Goal: Task Accomplishment & Management: Manage account settings

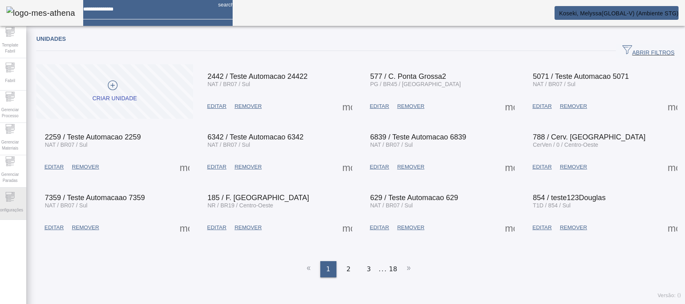
click at [13, 206] on span "Configurações" at bounding box center [10, 209] width 31 height 11
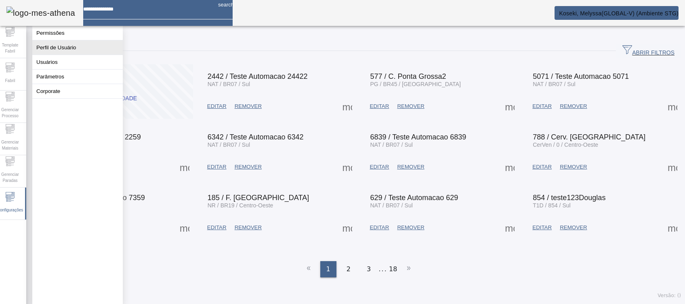
click at [61, 54] on button "Perfil de Usuário" at bounding box center [77, 47] width 90 height 14
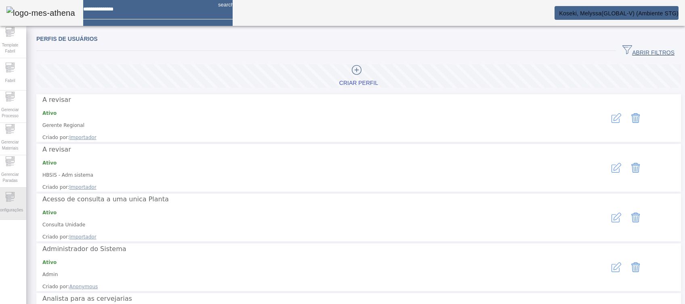
click at [7, 199] on div "Configurações" at bounding box center [10, 203] width 32 height 32
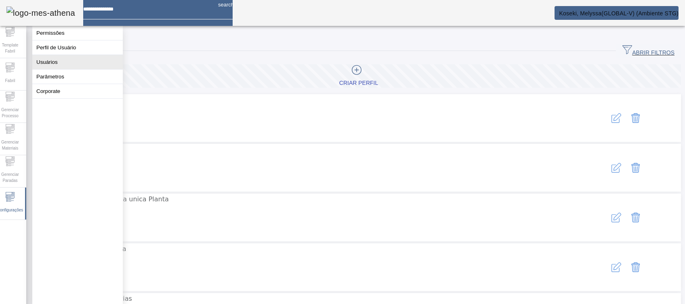
click at [72, 65] on button "Usuários" at bounding box center [77, 62] width 90 height 14
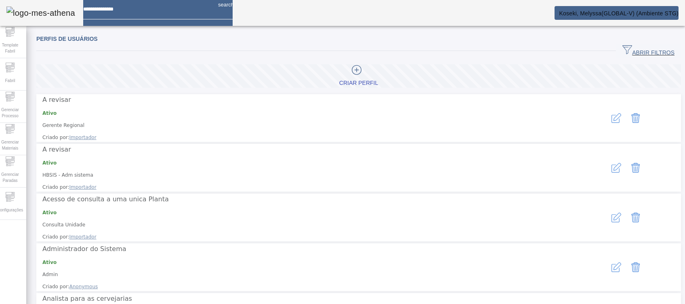
click at [639, 45] on span "button" at bounding box center [648, 50] width 65 height 19
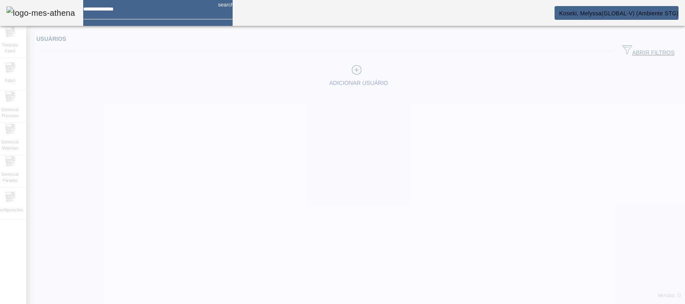
click at [338, 71] on div at bounding box center [342, 152] width 685 height 304
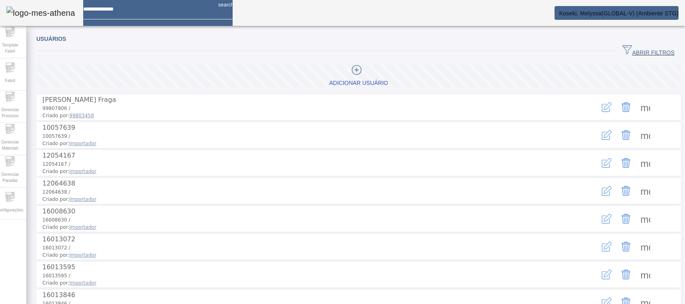
click at [647, 55] on span "ABRIR FILTROS" at bounding box center [648, 51] width 52 height 12
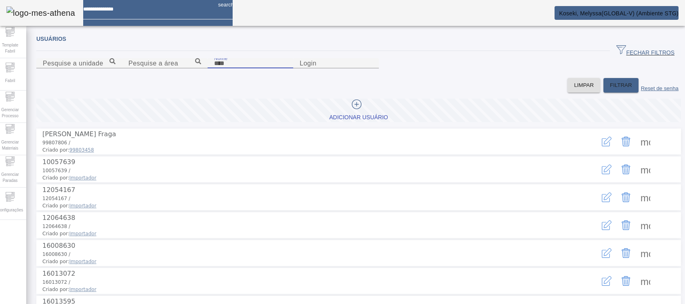
click at [226, 68] on input "Nome" at bounding box center [250, 64] width 73 height 10
type input "*******"
click at [610, 89] on span "FILTRAR" at bounding box center [621, 85] width 22 height 8
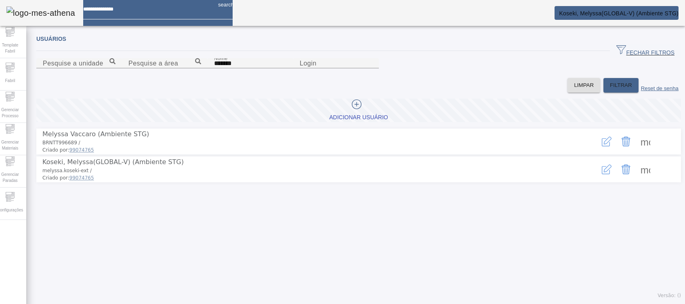
click at [602, 174] on icon "button" at bounding box center [607, 169] width 10 height 10
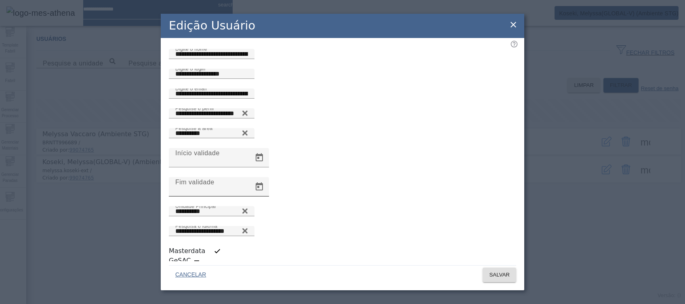
scroll to position [2, 0]
click at [514, 27] on icon at bounding box center [513, 25] width 10 height 10
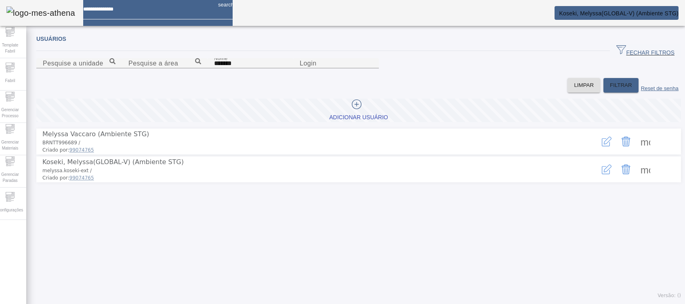
click at [602, 174] on icon "button" at bounding box center [607, 169] width 10 height 10
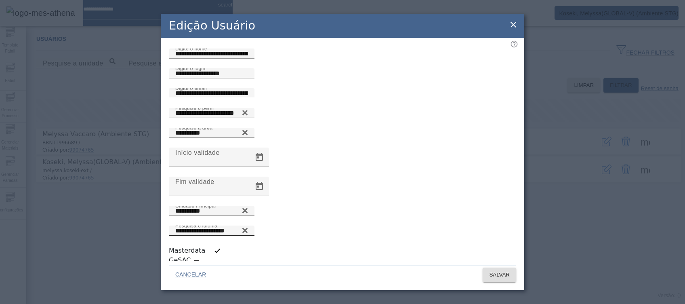
click at [248, 225] on icon at bounding box center [245, 230] width 6 height 10
click at [248, 225] on icon at bounding box center [245, 228] width 6 height 6
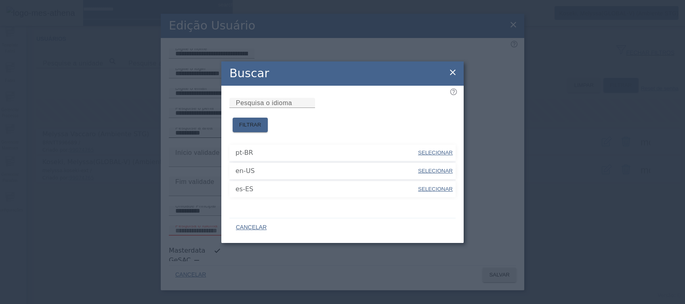
click at [435, 168] on span "SELECIONAR" at bounding box center [435, 171] width 35 height 6
type input "*****"
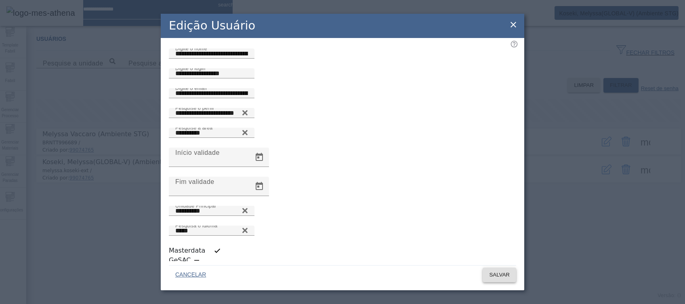
click at [492, 272] on span "SALVAR" at bounding box center [499, 275] width 21 height 8
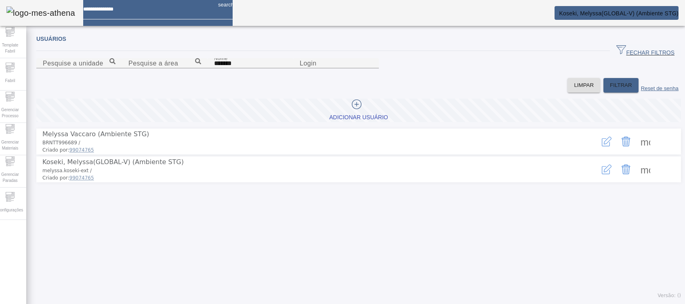
click at [629, 12] on span "Koseki, Melyssa(GLOBAL-V) (Ambiente STG)" at bounding box center [619, 13] width 120 height 6
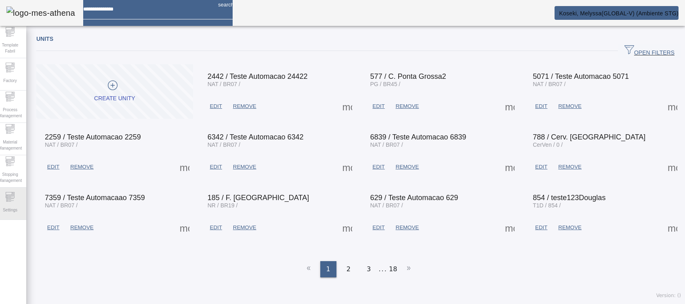
click at [20, 200] on div "Settings" at bounding box center [10, 203] width 32 height 32
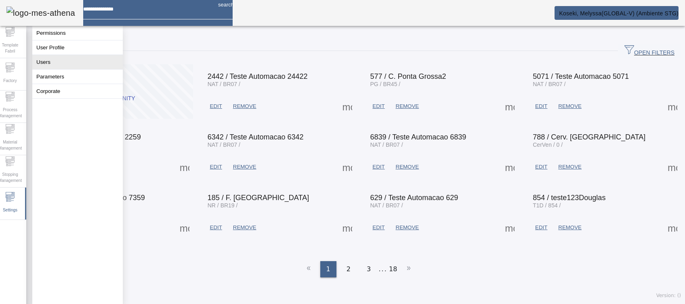
click at [62, 67] on button "Users" at bounding box center [77, 62] width 90 height 14
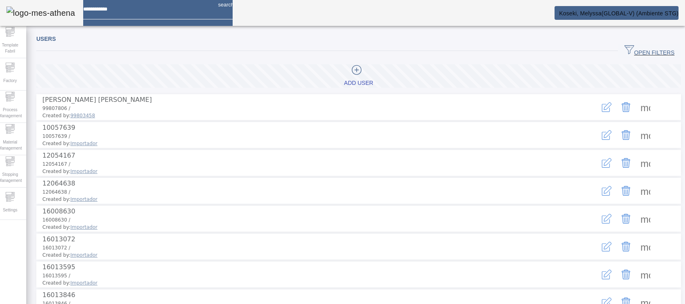
click at [629, 48] on span "OPEN FILTERS" at bounding box center [649, 51] width 50 height 12
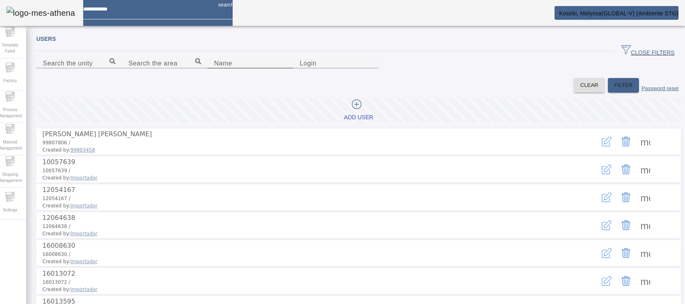
click at [214, 68] on input "Name" at bounding box center [250, 64] width 73 height 10
type input "*******"
click at [614, 89] on span "FILTER" at bounding box center [623, 85] width 18 height 8
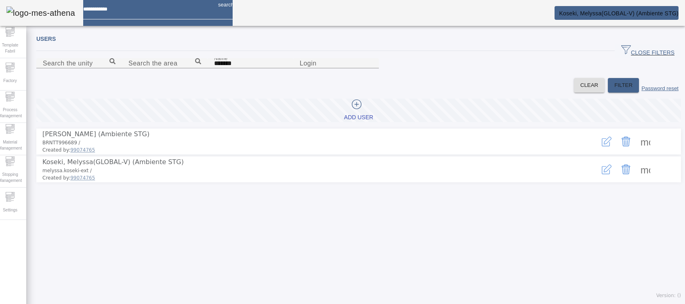
click at [602, 174] on icon "button" at bounding box center [607, 169] width 10 height 10
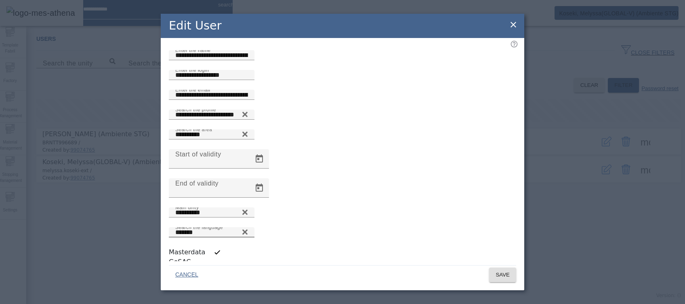
click at [248, 229] on icon at bounding box center [244, 231] width 5 height 5
click at [248, 227] on icon at bounding box center [245, 230] width 6 height 6
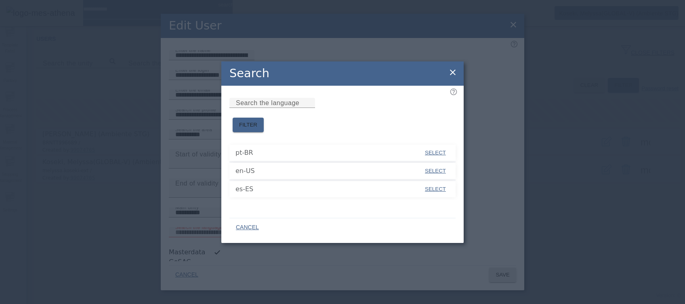
click at [430, 179] on span at bounding box center [435, 188] width 27 height 19
type input "*****"
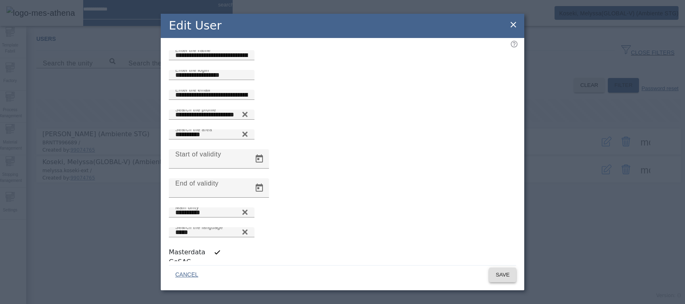
click at [505, 271] on span "SAVE" at bounding box center [502, 275] width 14 height 8
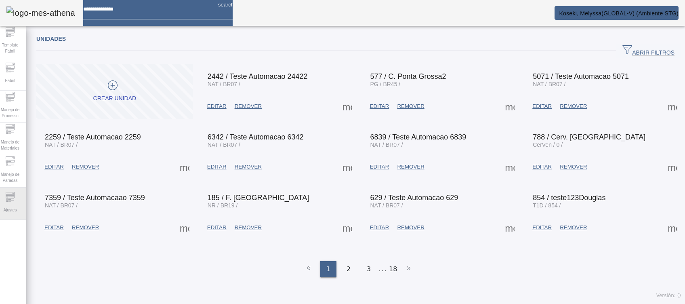
click at [26, 203] on div "Ajustes" at bounding box center [10, 203] width 32 height 32
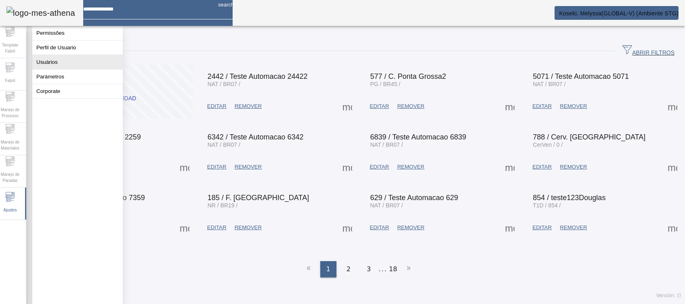
click at [99, 69] on button "Usuários" at bounding box center [77, 62] width 90 height 14
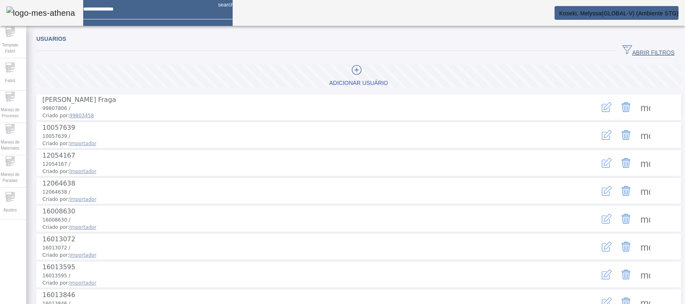
click at [649, 55] on span "ABRIR FILTROS" at bounding box center [648, 51] width 52 height 12
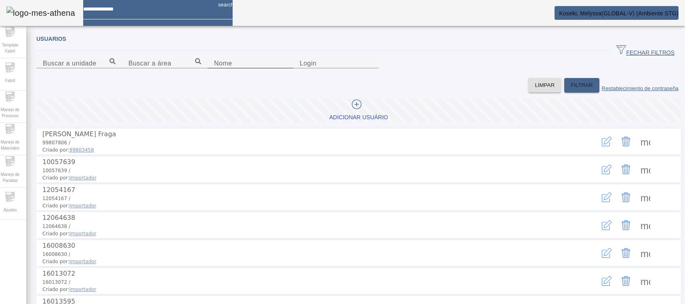
click at [214, 68] on div "Nome" at bounding box center [250, 63] width 73 height 10
type input "*******"
click at [571, 89] on span "FILTRAR" at bounding box center [582, 85] width 22 height 8
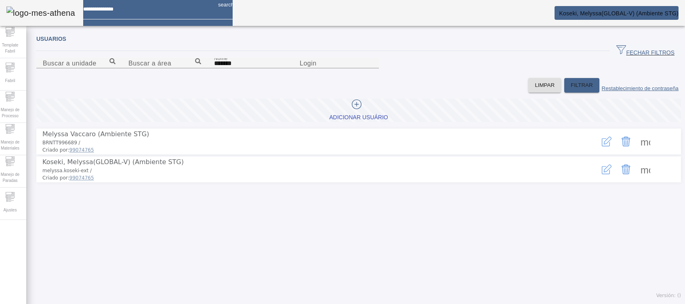
click at [602, 174] on icon "button" at bounding box center [607, 169] width 10 height 10
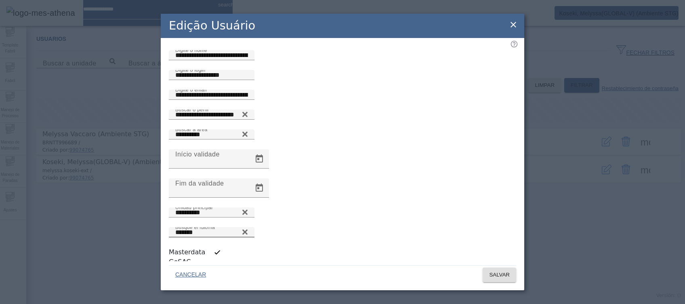
click at [248, 229] on icon at bounding box center [244, 231] width 5 height 5
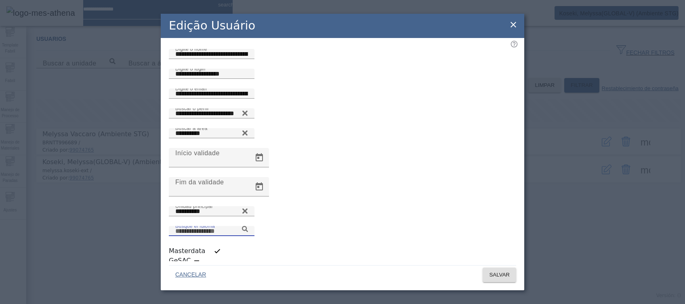
scroll to position [2, 0]
click at [248, 225] on icon at bounding box center [245, 228] width 6 height 6
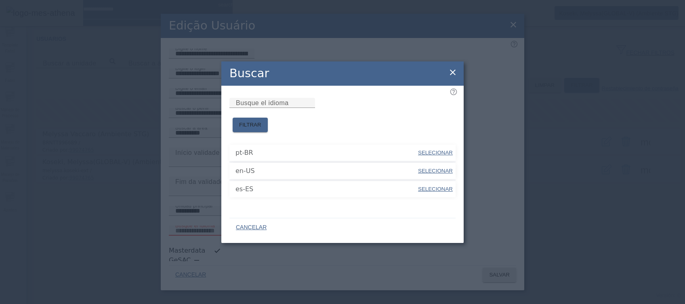
click at [439, 149] on span "SELECIONAR" at bounding box center [435, 152] width 35 height 6
type input "*****"
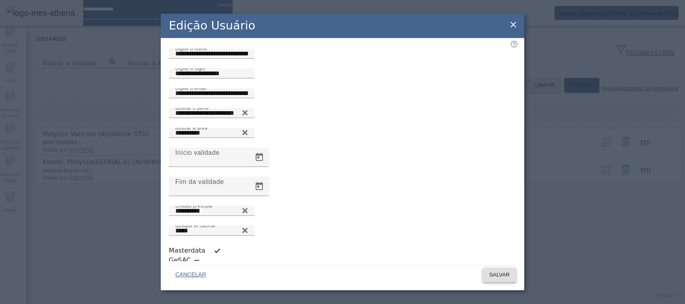
click at [502, 271] on span "SALVAR" at bounding box center [499, 275] width 21 height 8
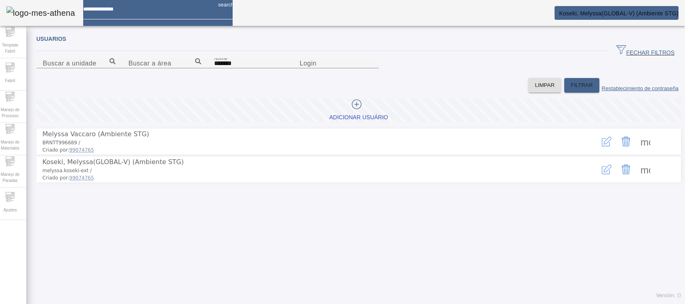
click at [636, 15] on span "Koseki, Melyssa(GLOBAL-V) (Ambiente STG)" at bounding box center [619, 13] width 120 height 6
